Goal: Task Accomplishment & Management: Use online tool/utility

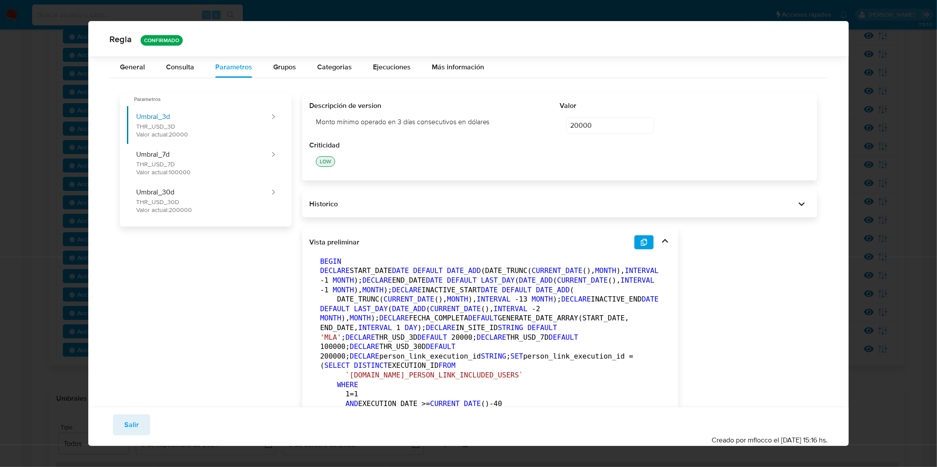
scroll to position [123, 0]
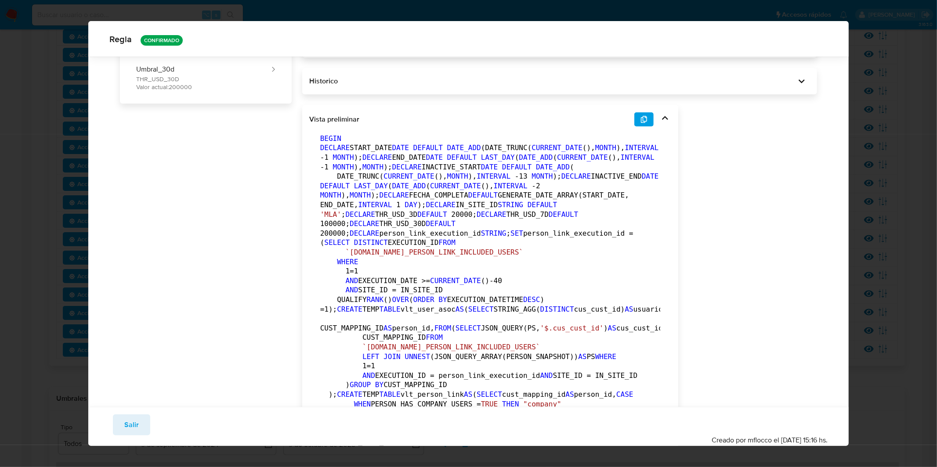
click at [16, 100] on div "[PERSON_NAME] CONFIRMADO General Consulta Parametros Evidencias Grupos Categori…" at bounding box center [468, 233] width 937 height 467
click at [139, 421] on button "Salir" at bounding box center [131, 425] width 37 height 21
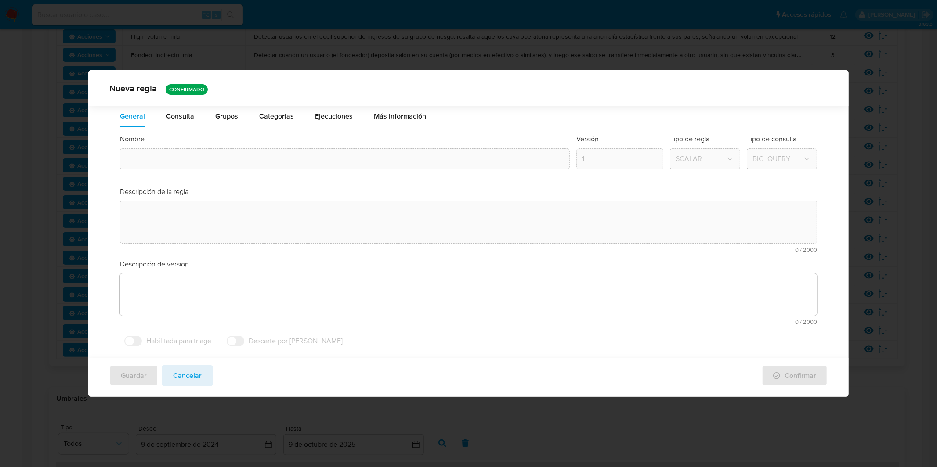
type input "Tpv_rapido_repentino"
type textarea "Detectar aumentos repentinos y exponenciales en los volúmenes operados por usua…"
type textarea "Escenario que busca detectar personas físicas que operan grandes volúmenes mone…"
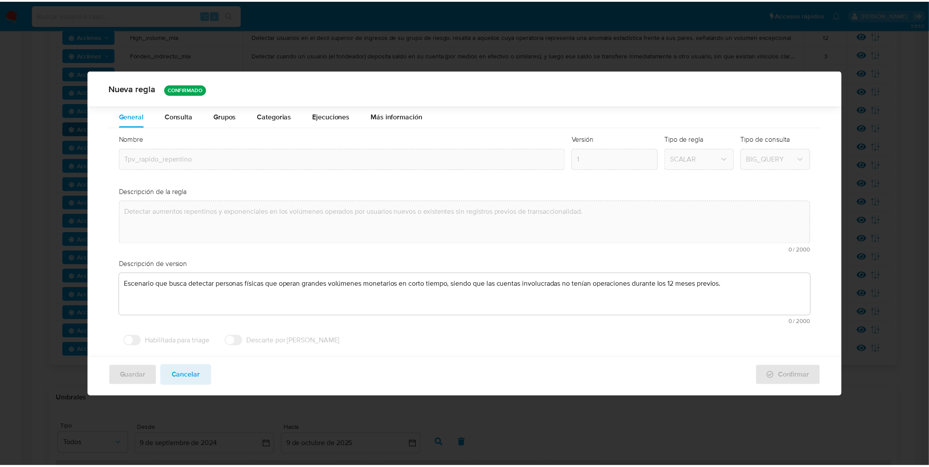
scroll to position [0, 0]
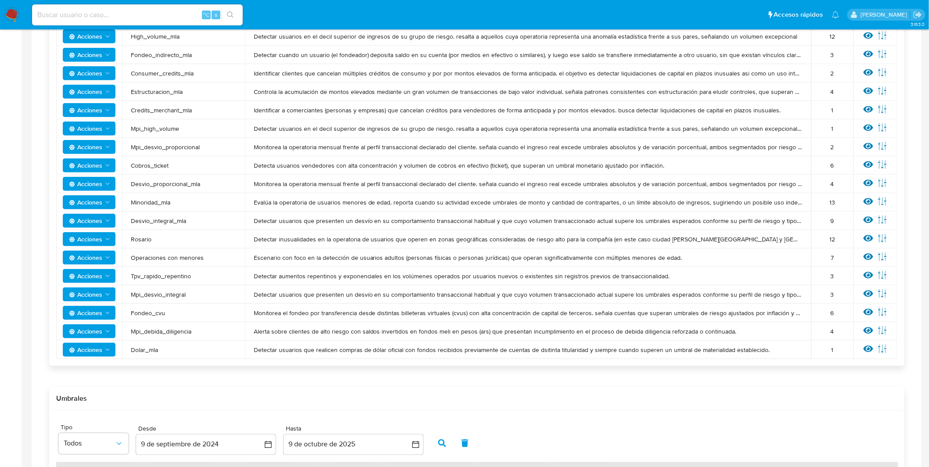
click at [84, 16] on input at bounding box center [137, 14] width 211 height 11
paste input "2671987868"
type input "2671987868"
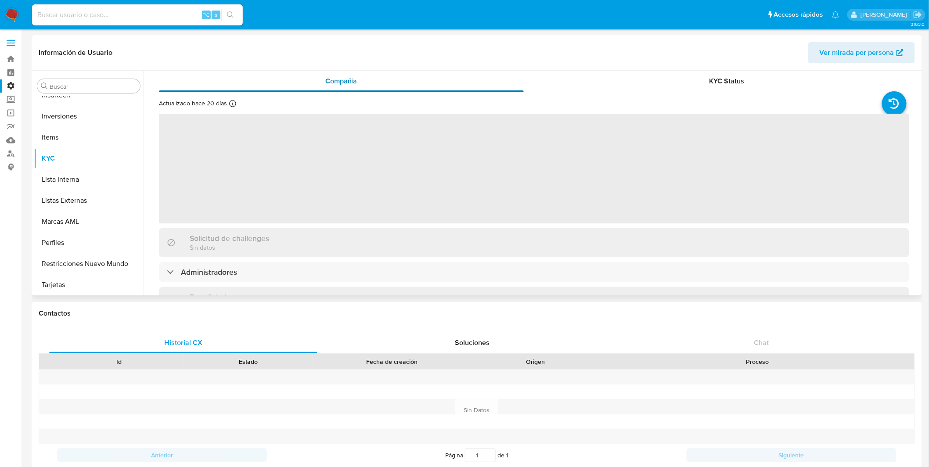
scroll to position [476, 0]
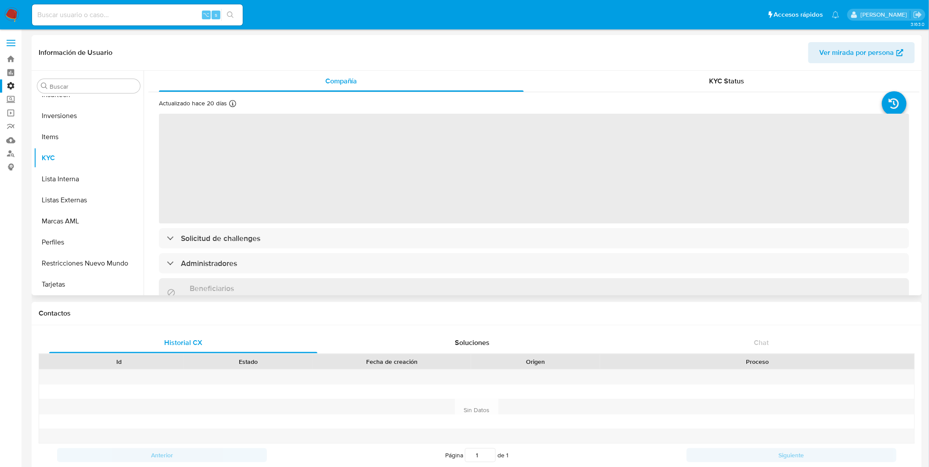
select select "10"
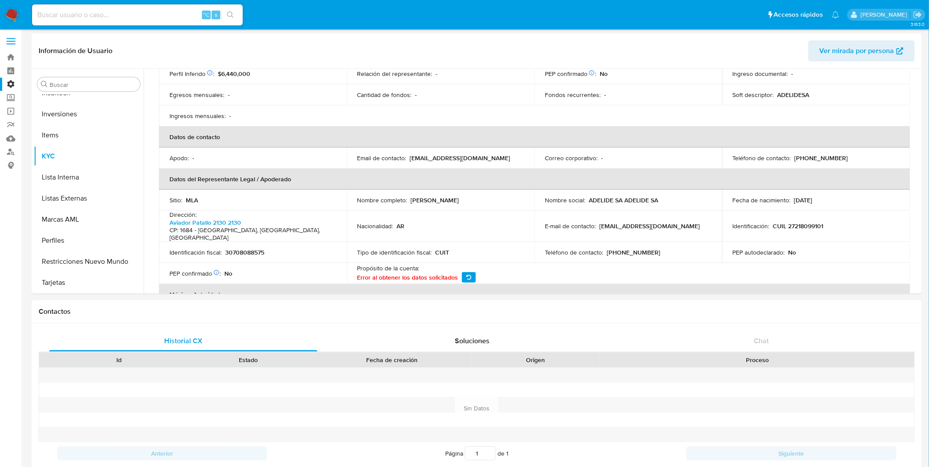
scroll to position [163, 0]
click at [12, 83] on label "Administración" at bounding box center [52, 85] width 105 height 14
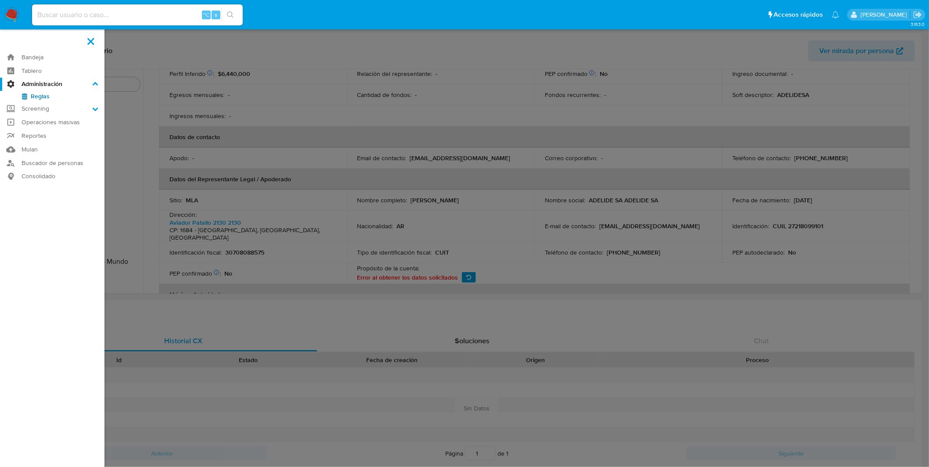
click at [0, 0] on input "Administración" at bounding box center [0, 0] width 0 height 0
click at [26, 93] on link "Reglas" at bounding box center [52, 96] width 105 height 11
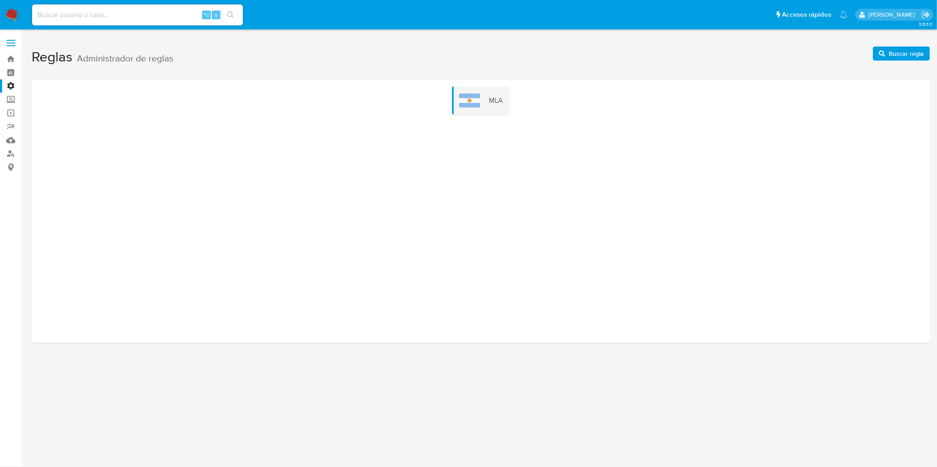
click at [460, 107] on div "MLA" at bounding box center [481, 101] width 58 height 28
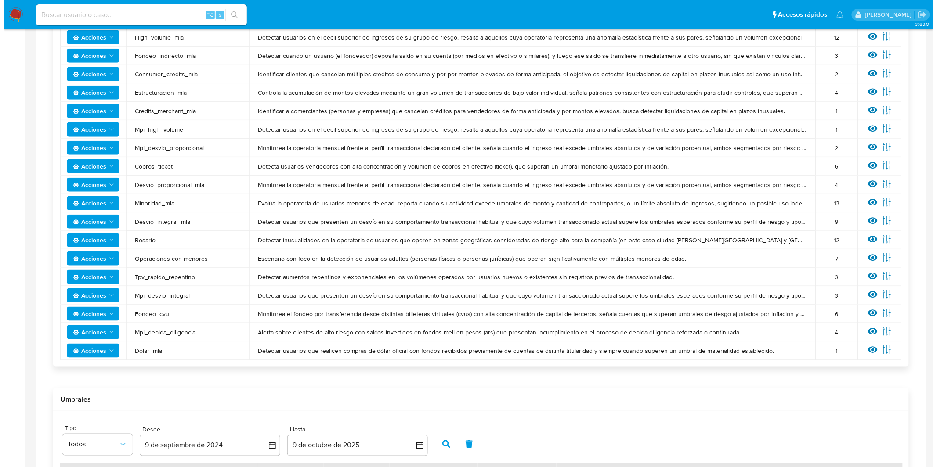
scroll to position [290, 0]
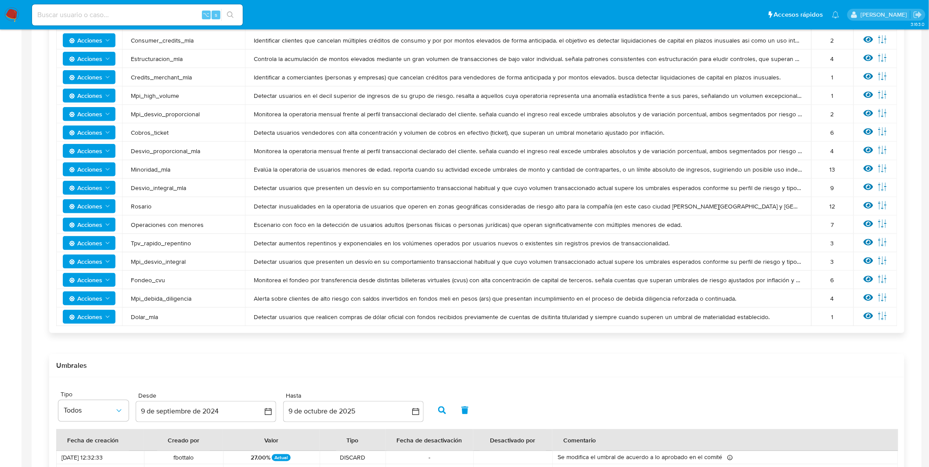
click at [864, 278] on icon at bounding box center [869, 279] width 10 height 10
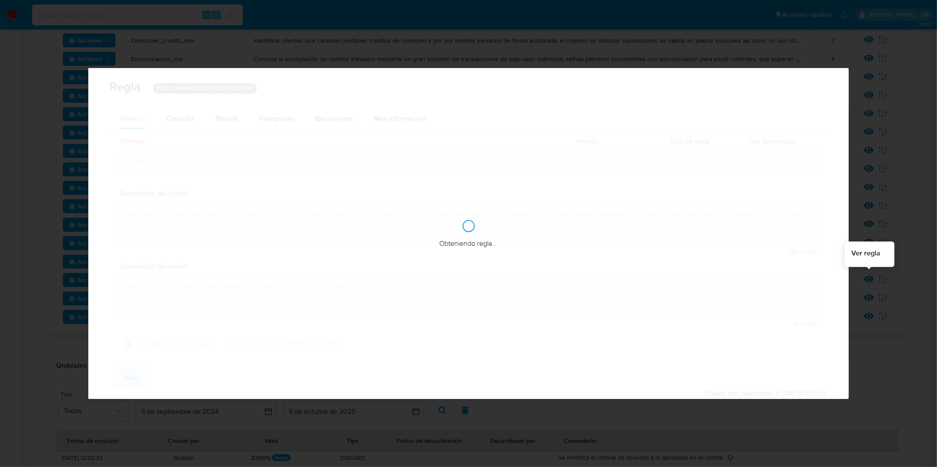
checkbox input "true"
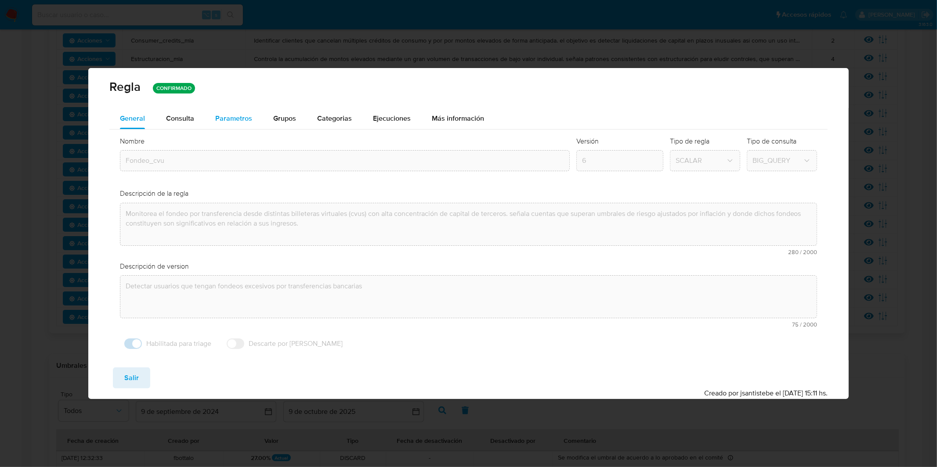
click at [216, 119] on span "Parametros" at bounding box center [233, 118] width 37 height 10
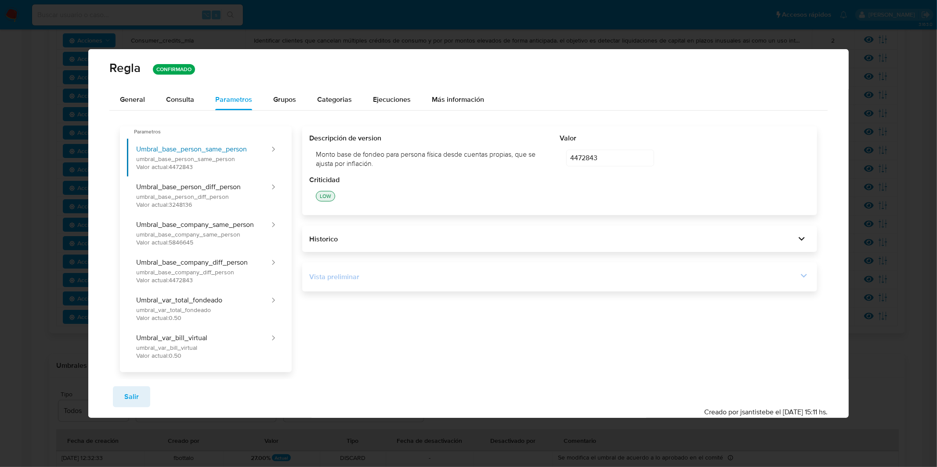
click at [451, 273] on div "Vista preliminar" at bounding box center [553, 277] width 489 height 10
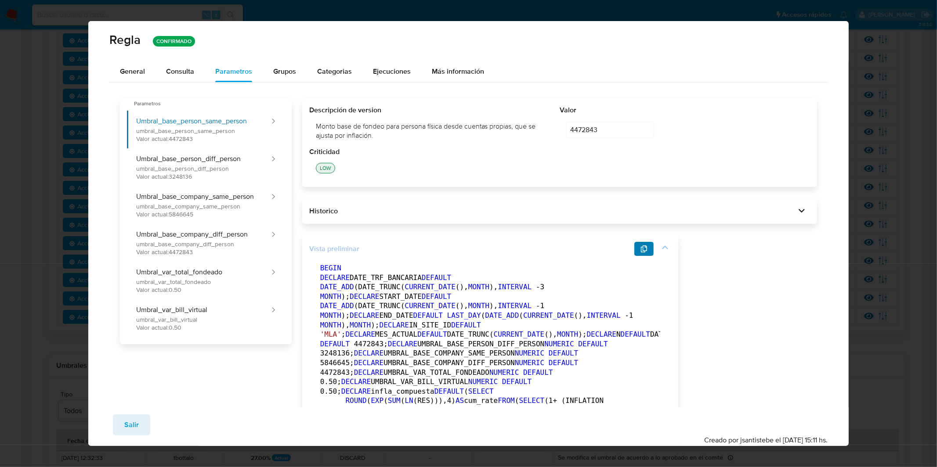
click at [642, 249] on icon "button" at bounding box center [643, 248] width 7 height 7
